Goal: Task Accomplishment & Management: Complete application form

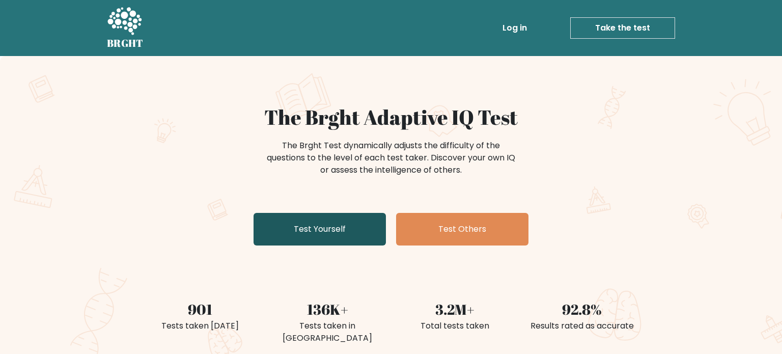
click at [347, 234] on link "Test Yourself" at bounding box center [319, 229] width 132 height 33
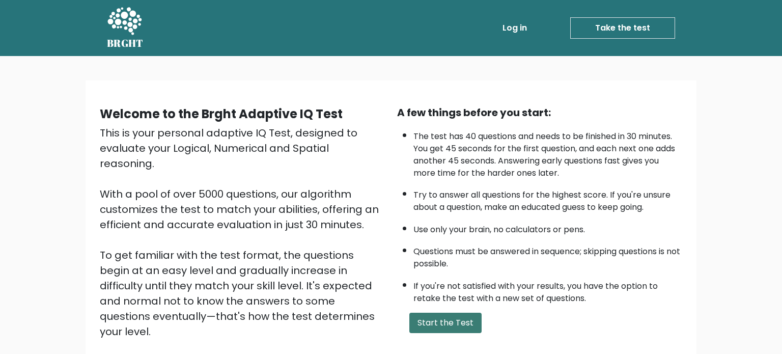
click at [456, 326] on button "Start the Test" at bounding box center [445, 322] width 72 height 20
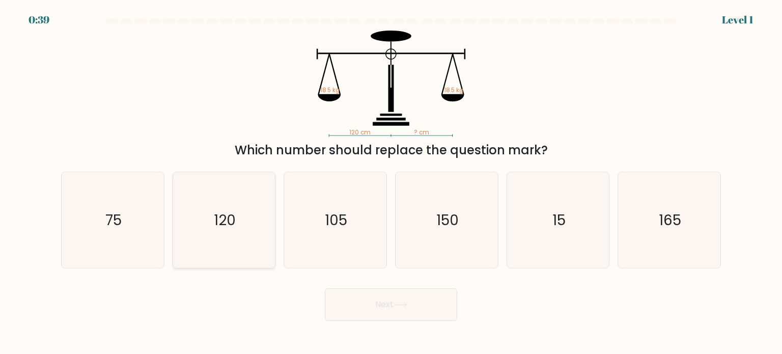
click at [227, 203] on icon "120" at bounding box center [224, 220] width 96 height 96
click at [391, 182] on input "b. 120" at bounding box center [391, 179] width 1 height 5
radio input "true"
click at [352, 308] on button "Next" at bounding box center [391, 304] width 132 height 33
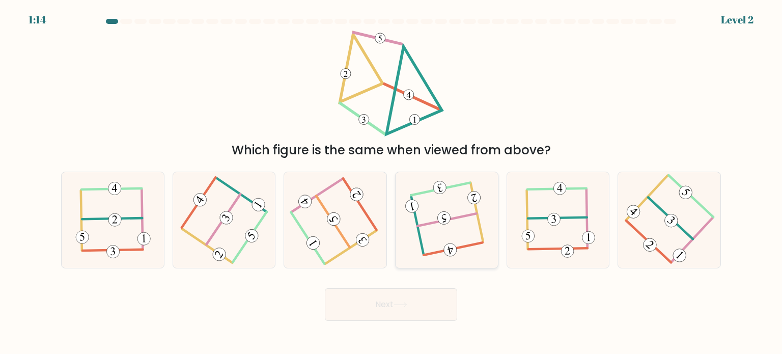
click at [461, 223] on icon at bounding box center [446, 219] width 75 height 77
click at [391, 182] on input "d." at bounding box center [391, 179] width 1 height 5
radio input "true"
click at [381, 306] on button "Next" at bounding box center [391, 304] width 132 height 33
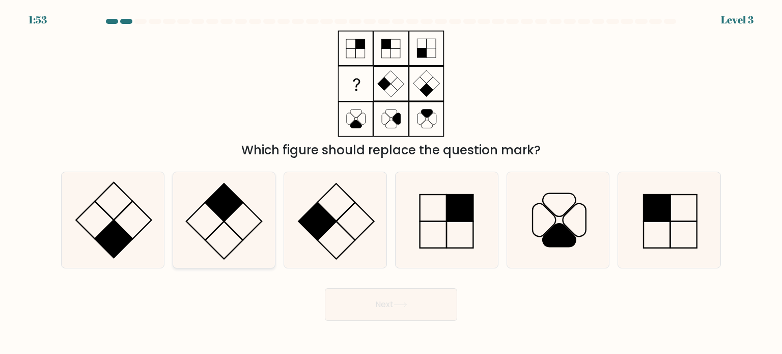
click at [232, 212] on rect at bounding box center [243, 221] width 38 height 38
click at [391, 182] on input "b." at bounding box center [391, 179] width 1 height 5
radio input "true"
click at [367, 304] on button "Next" at bounding box center [391, 304] width 132 height 33
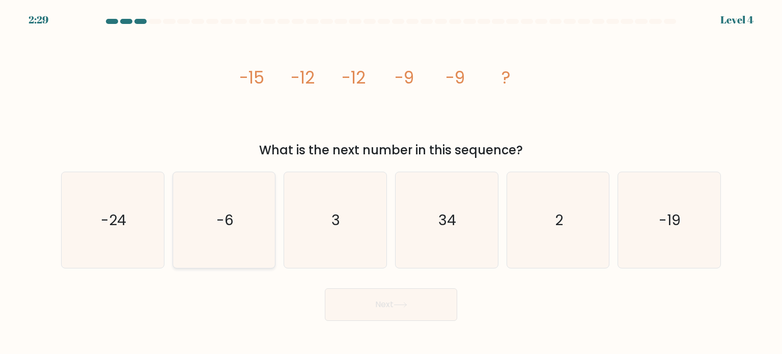
click at [249, 203] on icon "-6" at bounding box center [224, 220] width 96 height 96
click at [391, 182] on input "b. -6" at bounding box center [391, 179] width 1 height 5
radio input "true"
click at [365, 306] on button "Next" at bounding box center [391, 304] width 132 height 33
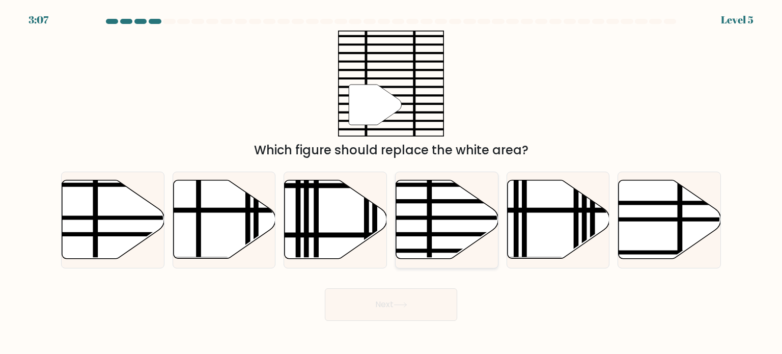
click at [441, 201] on line at bounding box center [478, 201] width 206 height 0
click at [391, 182] on input "d." at bounding box center [391, 179] width 1 height 5
radio input "true"
click at [380, 304] on button "Next" at bounding box center [391, 304] width 132 height 33
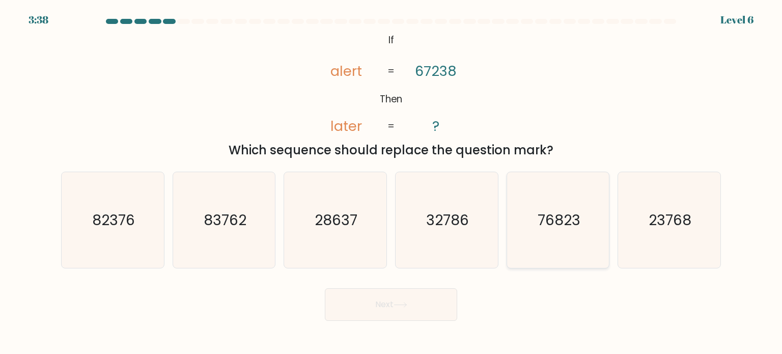
click at [581, 191] on icon "76823" at bounding box center [558, 220] width 96 height 96
click at [391, 182] on input "e. 76823" at bounding box center [391, 179] width 1 height 5
radio input "true"
click at [395, 305] on button "Next" at bounding box center [391, 304] width 132 height 33
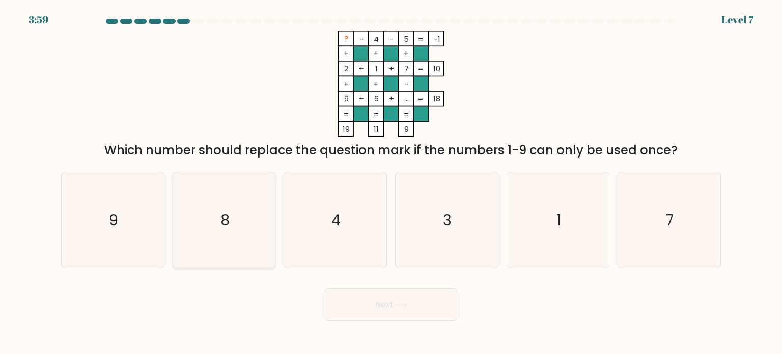
click at [259, 200] on icon "8" at bounding box center [224, 220] width 96 height 96
click at [391, 182] on input "b. 8" at bounding box center [391, 179] width 1 height 5
radio input "true"
click at [386, 299] on button "Next" at bounding box center [391, 304] width 132 height 33
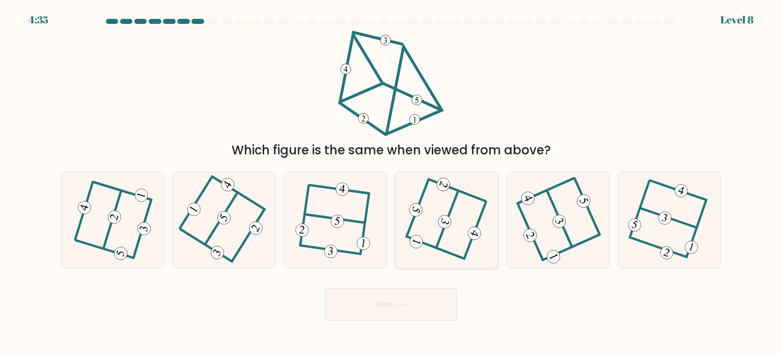
click at [466, 208] on icon at bounding box center [446, 219] width 76 height 77
click at [391, 182] on input "d." at bounding box center [391, 179] width 1 height 5
radio input "true"
click at [415, 295] on button "Next" at bounding box center [391, 304] width 132 height 33
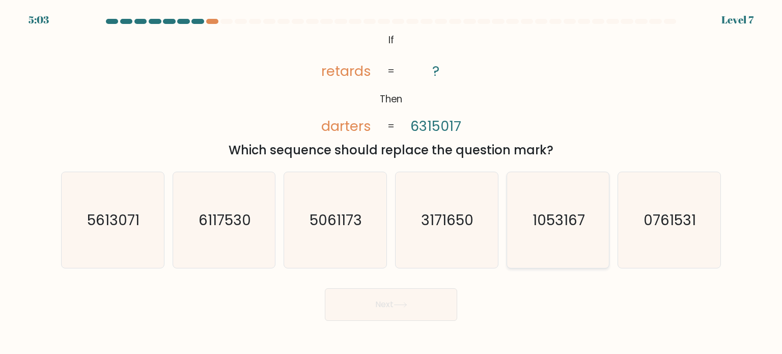
click at [576, 228] on text "1053167" at bounding box center [558, 219] width 52 height 20
click at [391, 182] on input "e. 1053167" at bounding box center [391, 179] width 1 height 5
radio input "true"
click at [417, 299] on button "Next" at bounding box center [391, 304] width 132 height 33
